Goal: Transaction & Acquisition: Purchase product/service

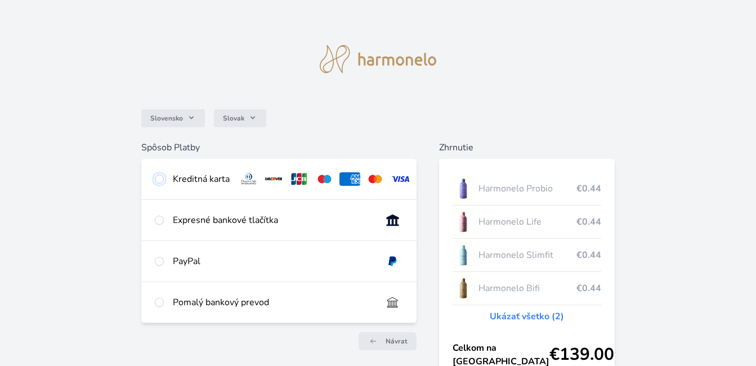
click at [160, 180] on input "radio" at bounding box center [159, 179] width 9 height 9
radio input "true"
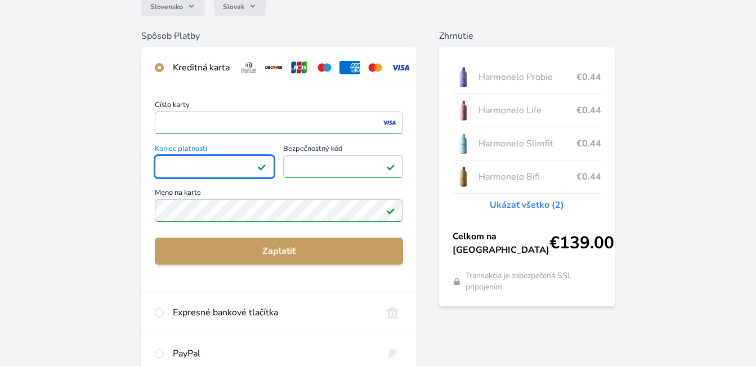
scroll to position [113, 0]
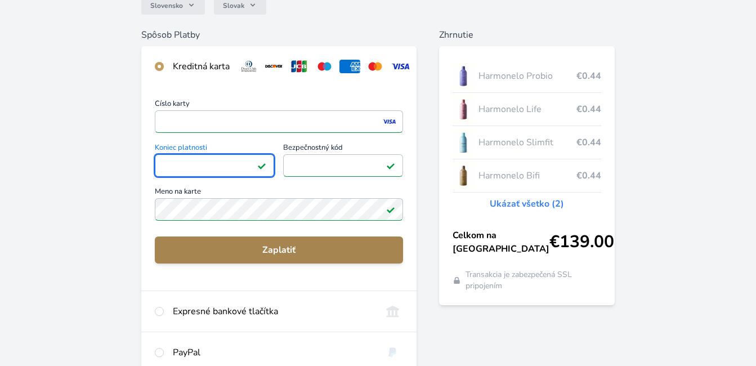
click at [282, 256] on span "Zaplatiť" at bounding box center [279, 250] width 230 height 14
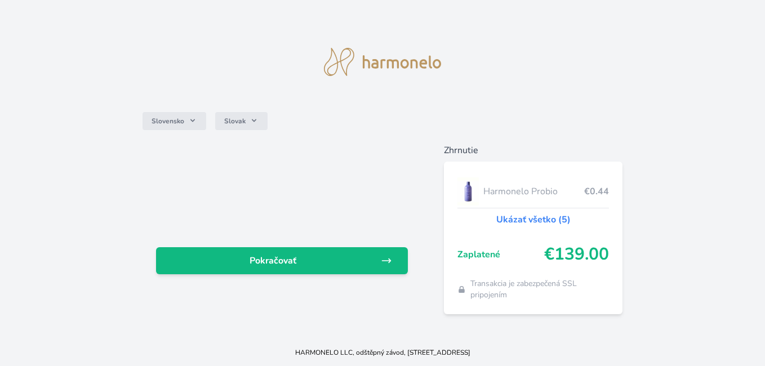
click at [761, 361] on div "HARMONELO LLC, odštěpný závod, [STREET_ADDRESS]" at bounding box center [382, 352] width 765 height 27
